Goal: Information Seeking & Learning: Learn about a topic

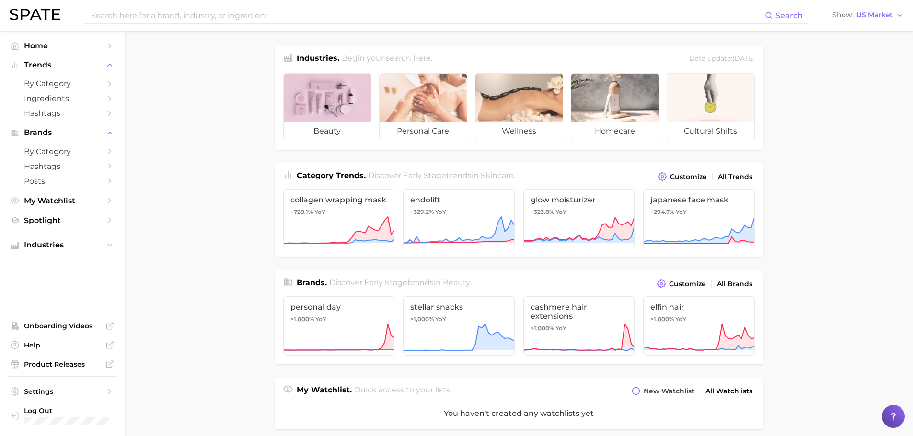
click at [331, 108] on div at bounding box center [327, 98] width 87 height 48
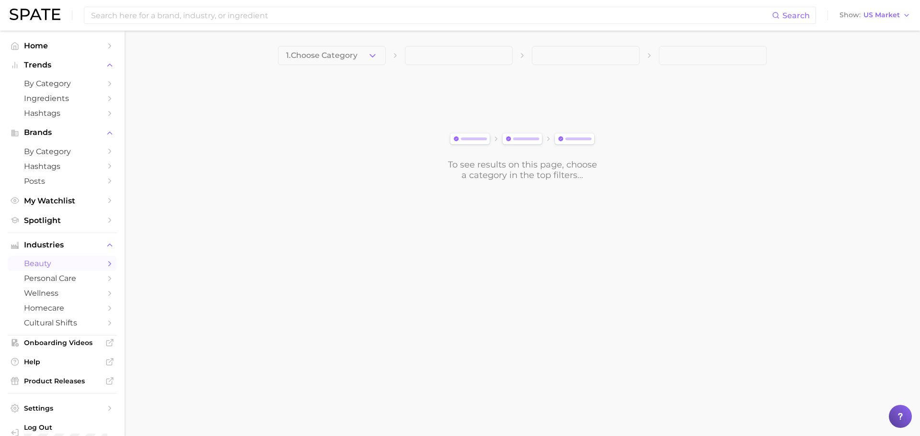
click at [371, 49] on button "1. Choose Category" at bounding box center [332, 55] width 108 height 19
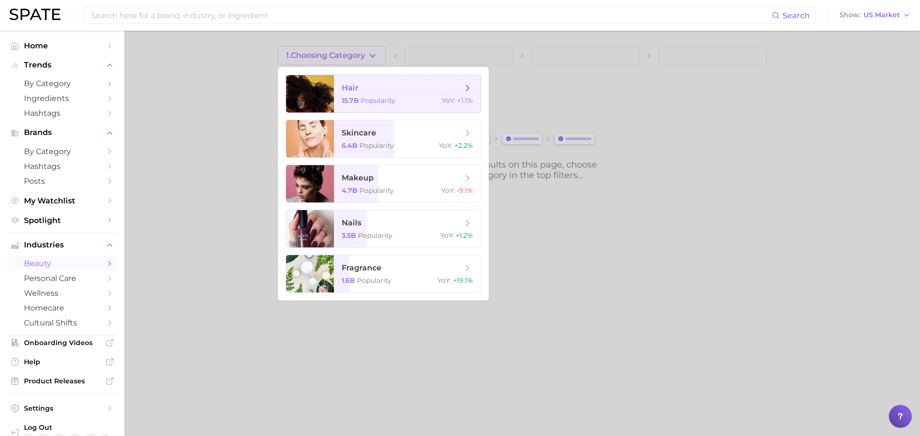
click at [359, 89] on span "hair" at bounding box center [402, 88] width 121 height 11
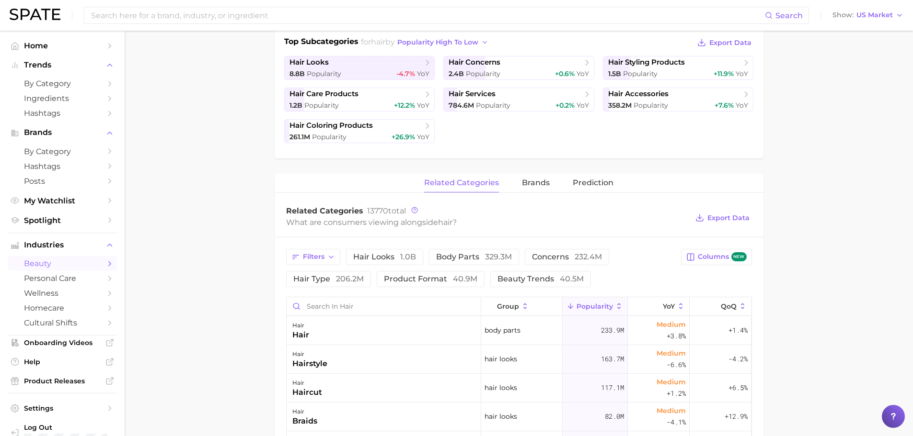
scroll to position [227, 0]
click at [623, 66] on span "hair styling products" at bounding box center [646, 61] width 77 height 9
